Goal: Task Accomplishment & Management: Manage account settings

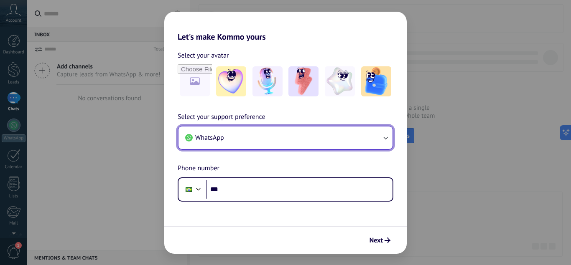
click at [259, 135] on button "WhatsApp" at bounding box center [285, 138] width 214 height 23
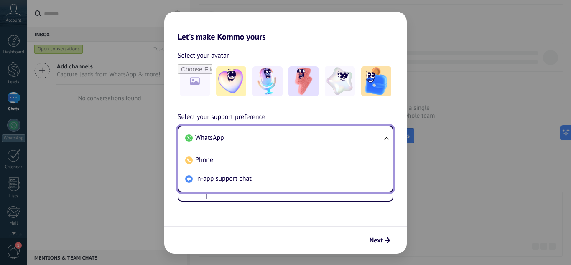
click at [259, 135] on li "WhatsApp" at bounding box center [284, 138] width 204 height 19
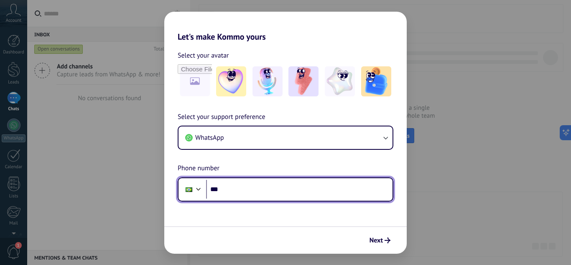
click at [262, 193] on input "***" at bounding box center [299, 189] width 186 height 19
type input "**********"
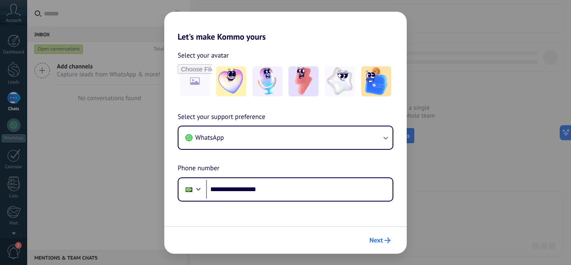
click at [380, 238] on span "Next" at bounding box center [375, 241] width 13 height 6
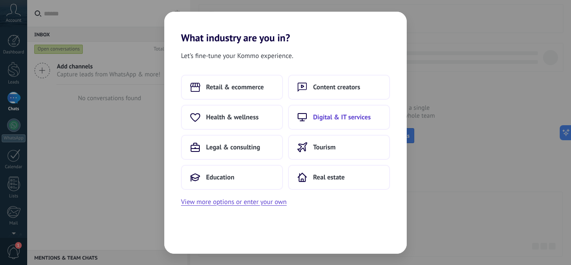
click at [319, 117] on span "Digital & IT services" at bounding box center [342, 117] width 58 height 8
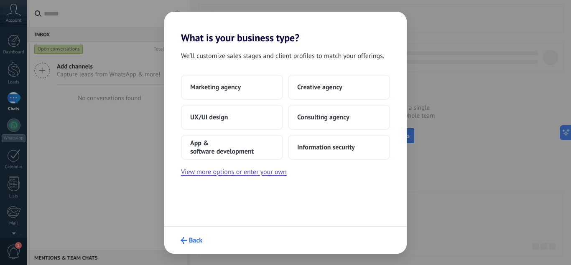
click at [183, 242] on icon "submit" at bounding box center [183, 240] width 7 height 7
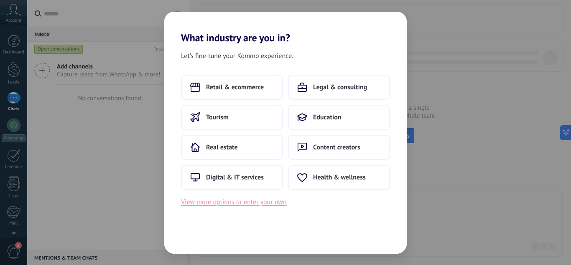
click at [225, 202] on button "View more options or enter your own" at bounding box center [234, 202] width 106 height 11
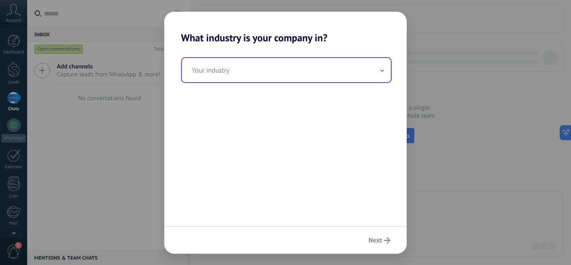
click at [244, 72] on input "text" at bounding box center [286, 70] width 209 height 24
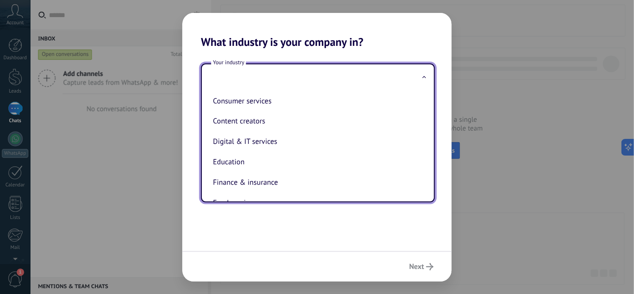
scroll to position [19, 0]
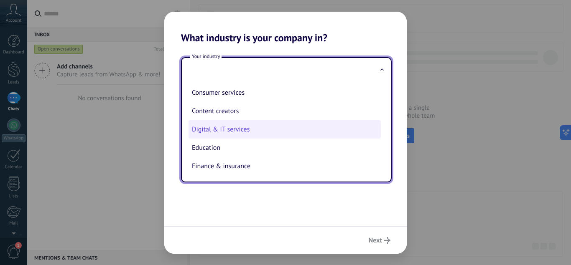
click at [228, 129] on li "Digital & IT services" at bounding box center [284, 129] width 192 height 18
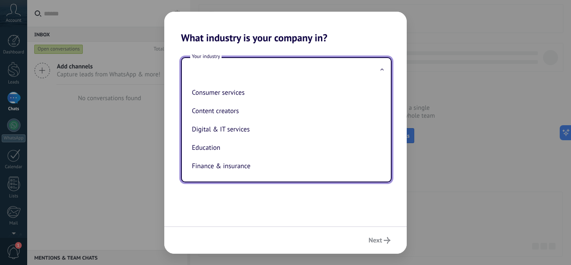
type input "**********"
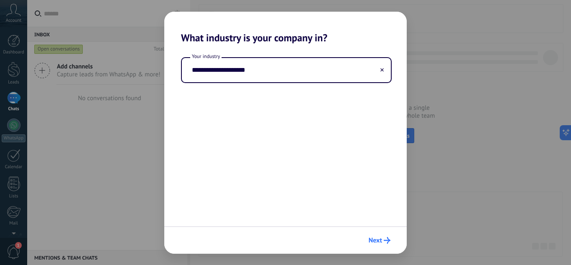
click at [382, 241] on span "Next" at bounding box center [379, 240] width 22 height 7
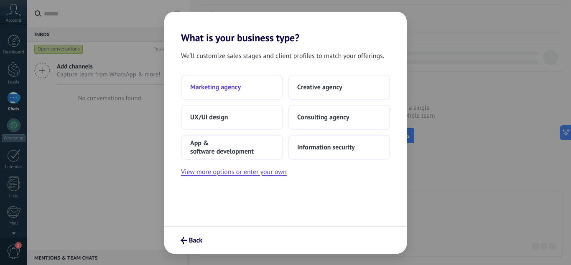
click at [234, 87] on span "Marketing agency" at bounding box center [215, 87] width 51 height 8
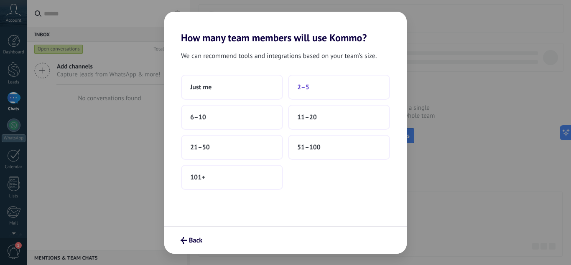
click at [312, 86] on button "2–5" at bounding box center [339, 87] width 102 height 25
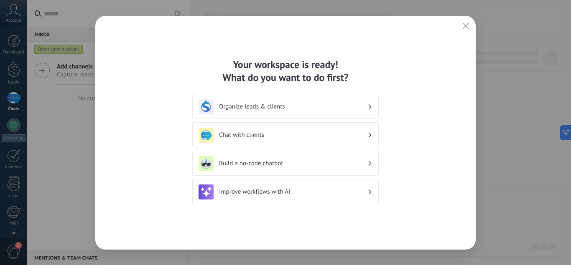
click at [348, 108] on h3 "Organize leads & clients" at bounding box center [293, 107] width 148 height 8
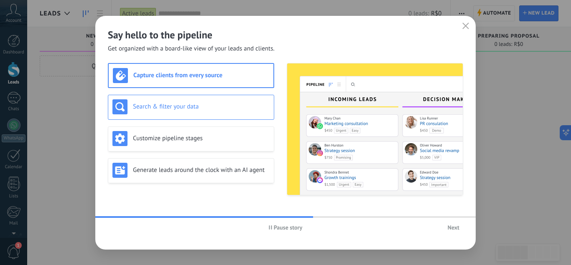
click at [222, 106] on h3 "Search & filter your data" at bounding box center [201, 107] width 137 height 8
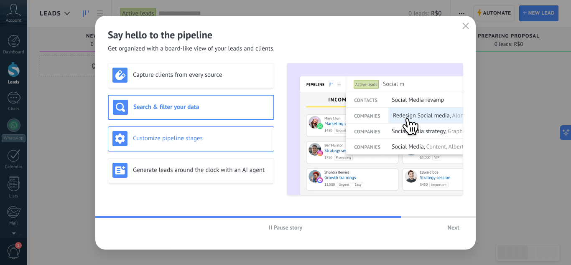
click at [223, 136] on h3 "Customize pipeline stages" at bounding box center [201, 139] width 137 height 8
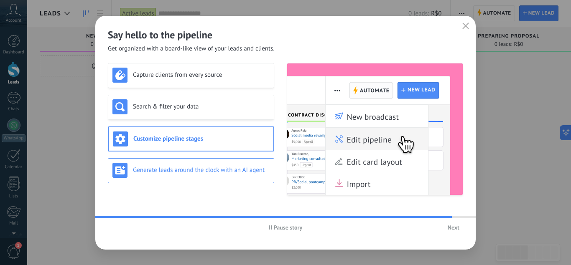
click at [234, 168] on h3 "Generate leads around the clock with an AI agent" at bounding box center [201, 170] width 137 height 8
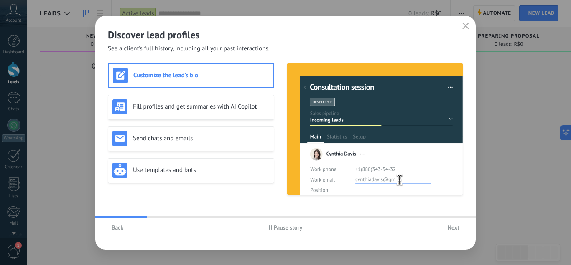
click at [452, 225] on span "Next" at bounding box center [453, 228] width 12 height 6
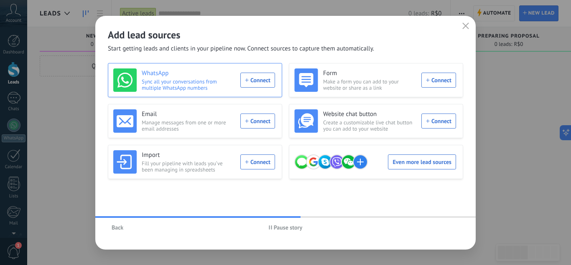
click at [256, 79] on div "WhatsApp Sync all your conversations from multiple WhatsApp numbers Connect" at bounding box center [194, 80] width 162 height 23
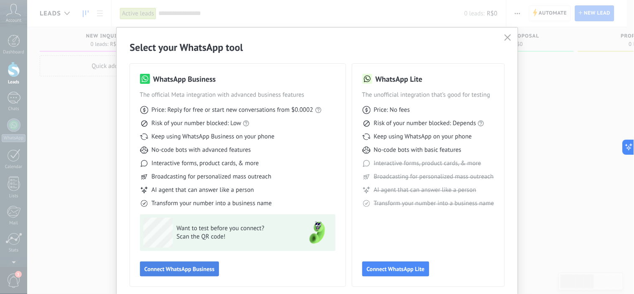
drag, startPoint x: 526, startPoint y: 1, endPoint x: 201, endPoint y: 272, distance: 423.2
click at [201, 265] on span "Connect WhatsApp Business" at bounding box center [180, 270] width 70 height 6
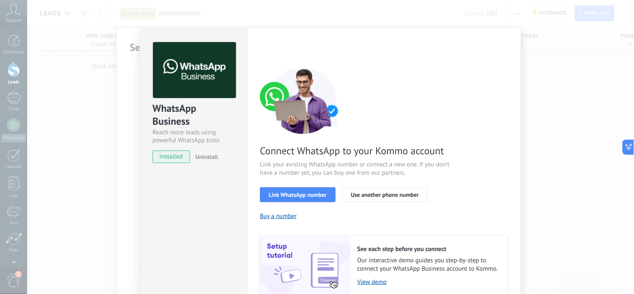
click at [174, 158] on span "installed" at bounding box center [171, 157] width 37 height 13
click at [294, 195] on span "Link WhatsApp number" at bounding box center [298, 195] width 58 height 6
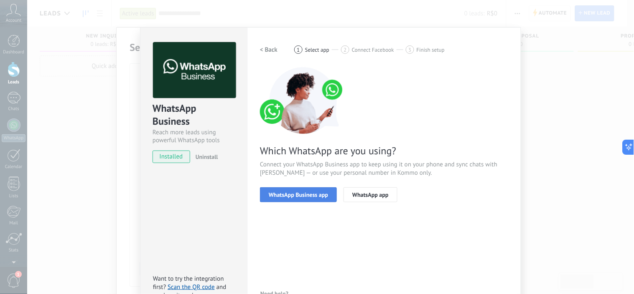
click at [307, 195] on span "WhatsApp Business app" at bounding box center [298, 195] width 59 height 6
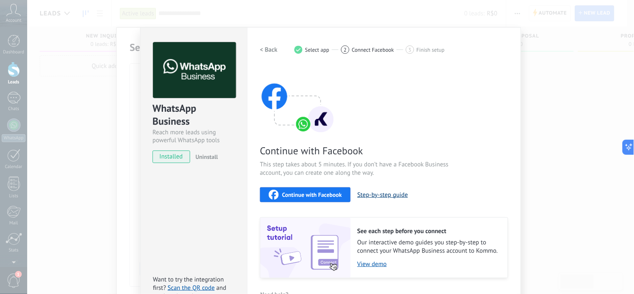
click at [375, 197] on button "Step-by-step guide" at bounding box center [382, 195] width 51 height 8
click at [310, 193] on span "Continue with Facebook" at bounding box center [312, 195] width 60 height 6
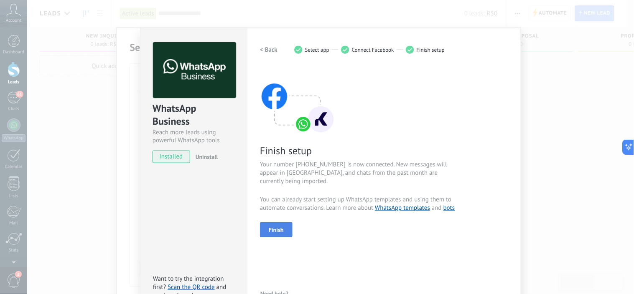
click at [275, 226] on button "Finish" at bounding box center [276, 230] width 33 height 15
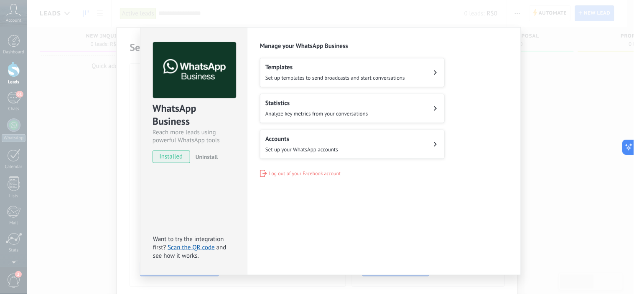
click at [428, 71] on button "Templates Set up templates to send broadcasts and start conversations" at bounding box center [352, 72] width 185 height 29
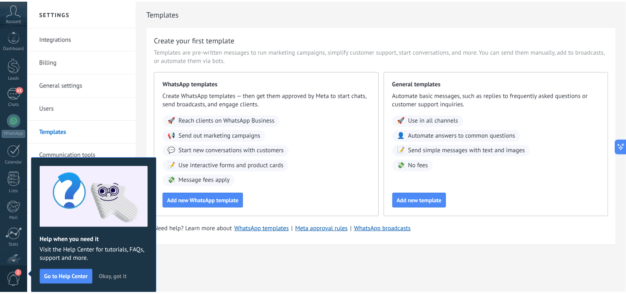
scroll to position [53, 0]
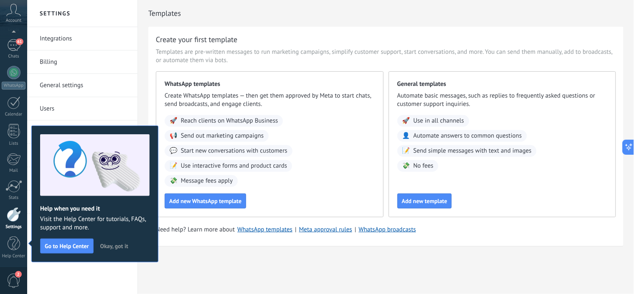
click at [119, 247] on span "Okay, got it" at bounding box center [114, 247] width 28 height 6
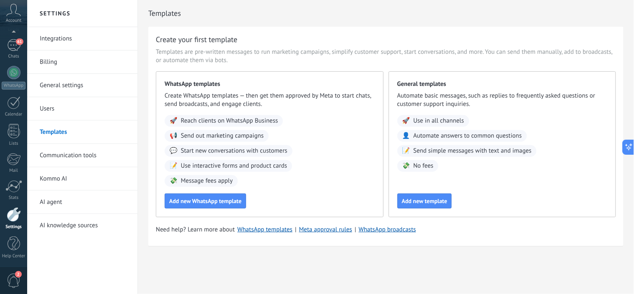
click at [15, 213] on div at bounding box center [14, 215] width 14 height 15
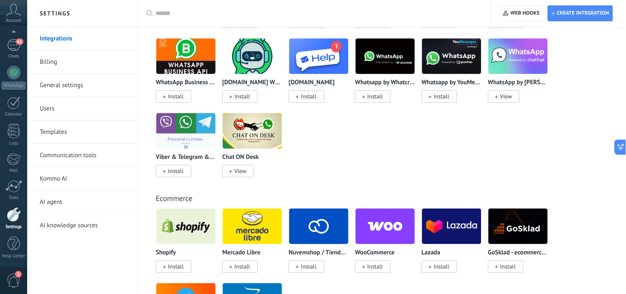
scroll to position [444, 0]
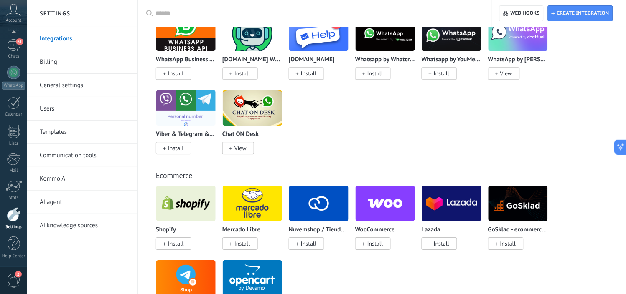
click at [67, 84] on link "General settings" at bounding box center [84, 85] width 89 height 23
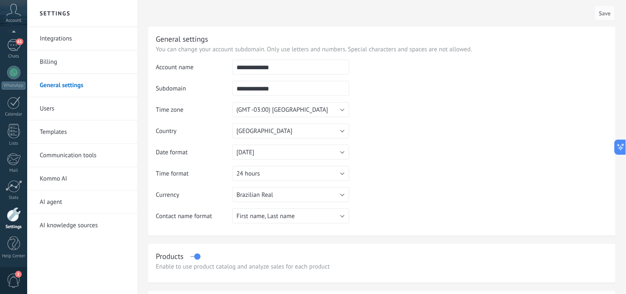
click at [80, 159] on link "Communication tools" at bounding box center [84, 155] width 89 height 23
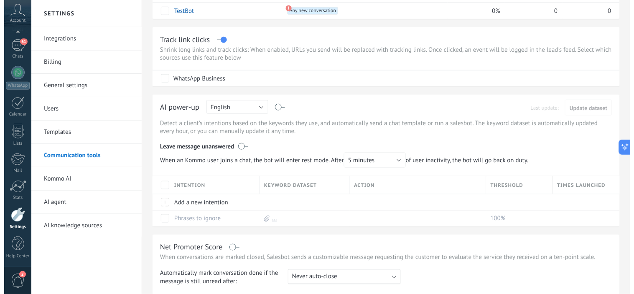
scroll to position [141, 0]
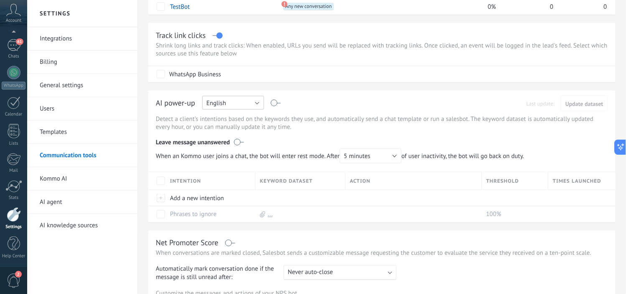
click at [245, 106] on button "English" at bounding box center [233, 103] width 62 height 14
click at [228, 145] on span "Portuguese" at bounding box center [229, 146] width 64 height 8
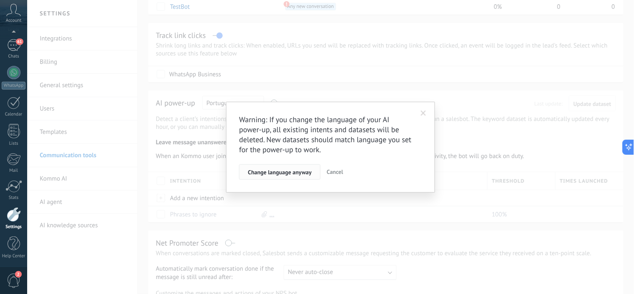
click at [290, 172] on span "Change language anyway" at bounding box center [279, 173] width 63 height 6
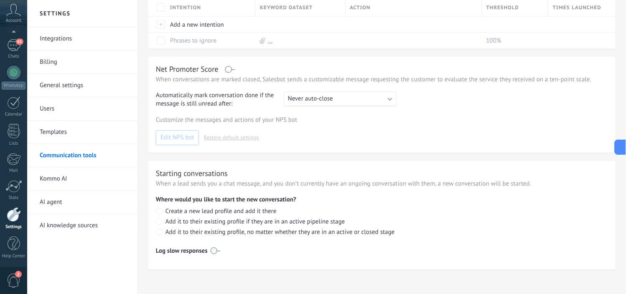
scroll to position [322, 0]
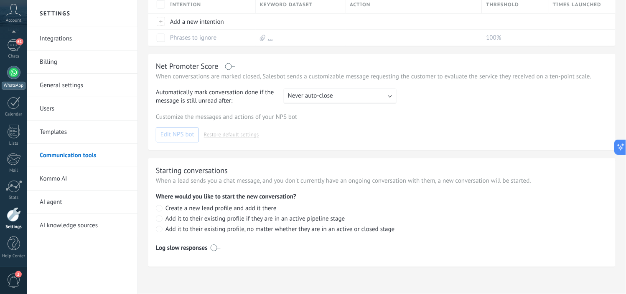
click at [8, 76] on link "WhatsApp" at bounding box center [13, 78] width 27 height 24
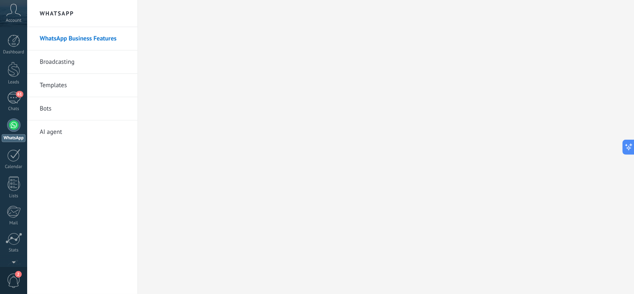
click at [10, 265] on span "2" at bounding box center [14, 281] width 14 height 15
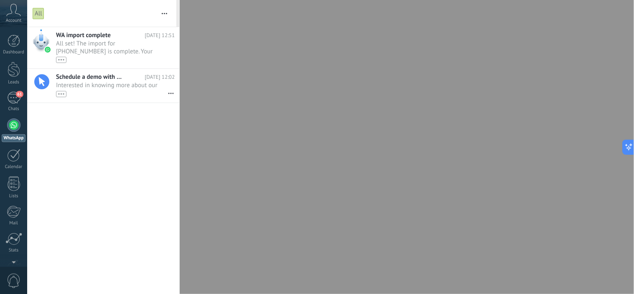
click at [13, 9] on icon at bounding box center [13, 10] width 15 height 13
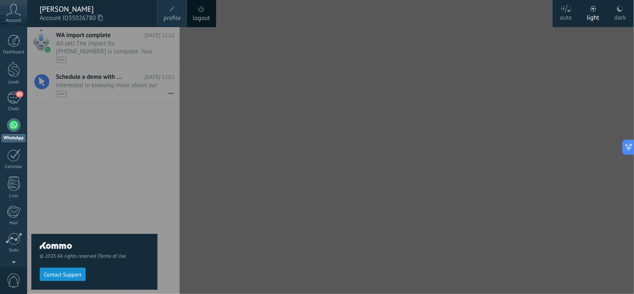
click at [171, 15] on span "profile" at bounding box center [171, 18] width 17 height 9
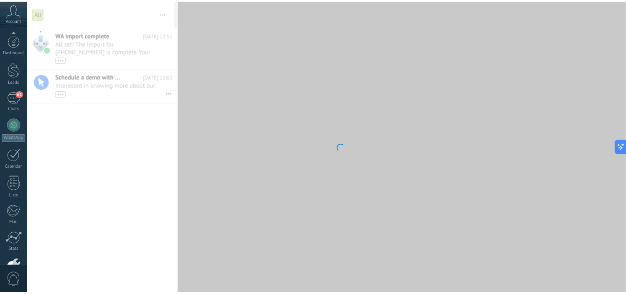
scroll to position [53, 0]
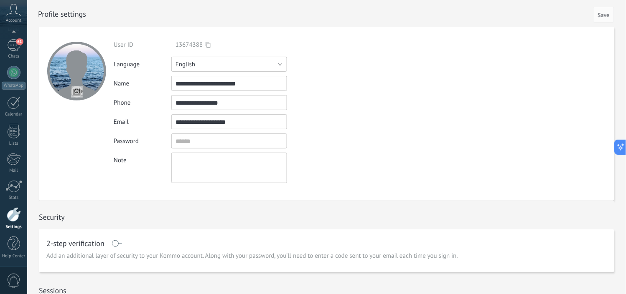
click at [216, 66] on button "English" at bounding box center [229, 64] width 116 height 15
click at [196, 109] on span "Português" at bounding box center [225, 107] width 118 height 8
drag, startPoint x: 212, startPoint y: 84, endPoint x: 319, endPoint y: 90, distance: 107.1
click at [314, 88] on div "**********" at bounding box center [236, 83] width 244 height 15
type input "**********"
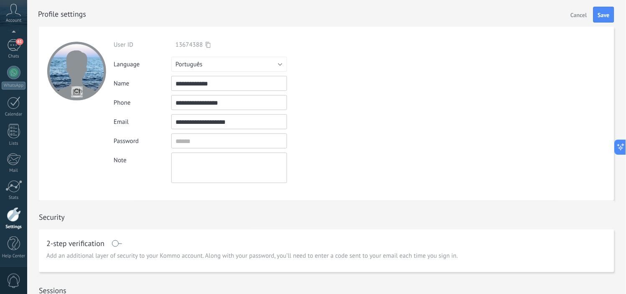
click at [442, 89] on form "**********" at bounding box center [326, 114] width 575 height 174
click at [570, 13] on span "Save" at bounding box center [604, 15] width 12 height 6
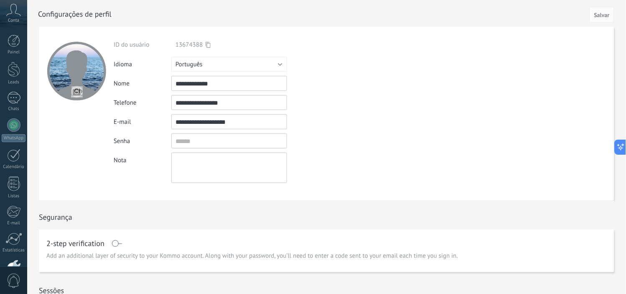
type input "**********"
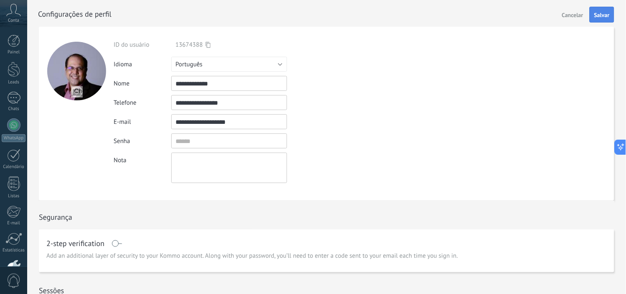
click at [602, 13] on span "Salvar" at bounding box center [601, 15] width 15 height 6
